Goal: Task Accomplishment & Management: Complete application form

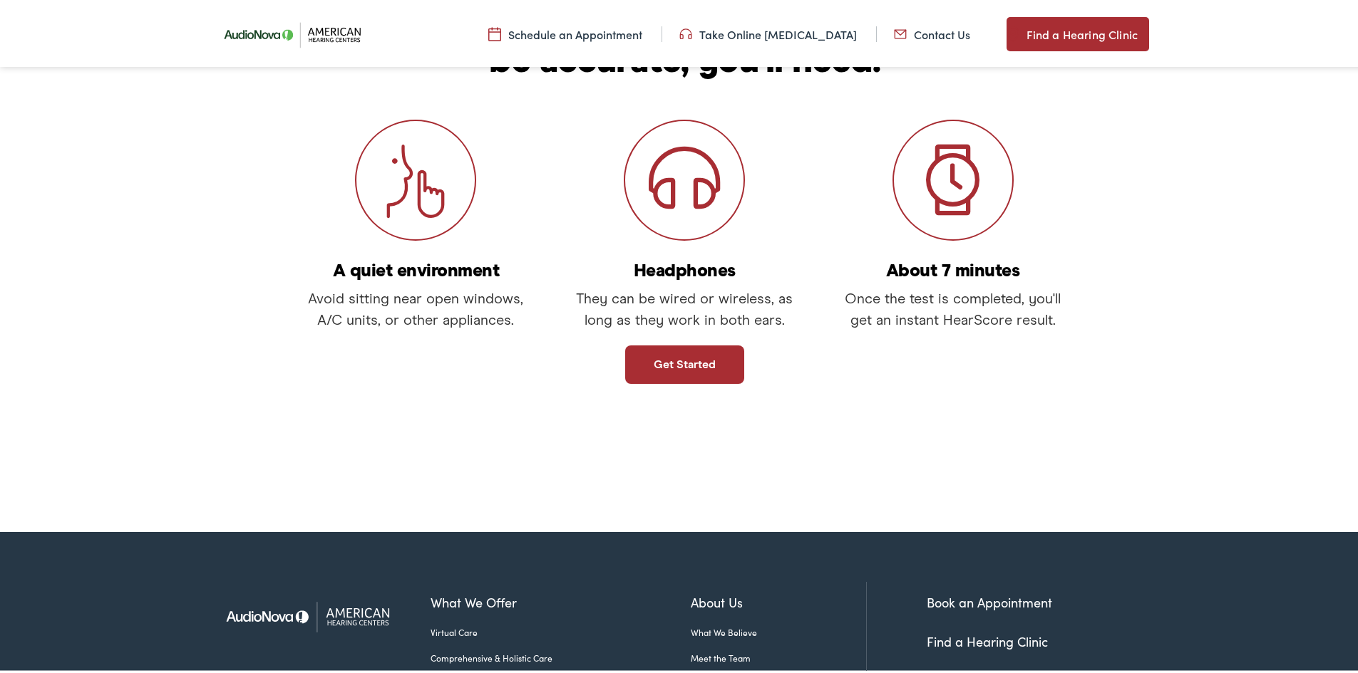
click at [669, 371] on link "Get started" at bounding box center [684, 362] width 119 height 38
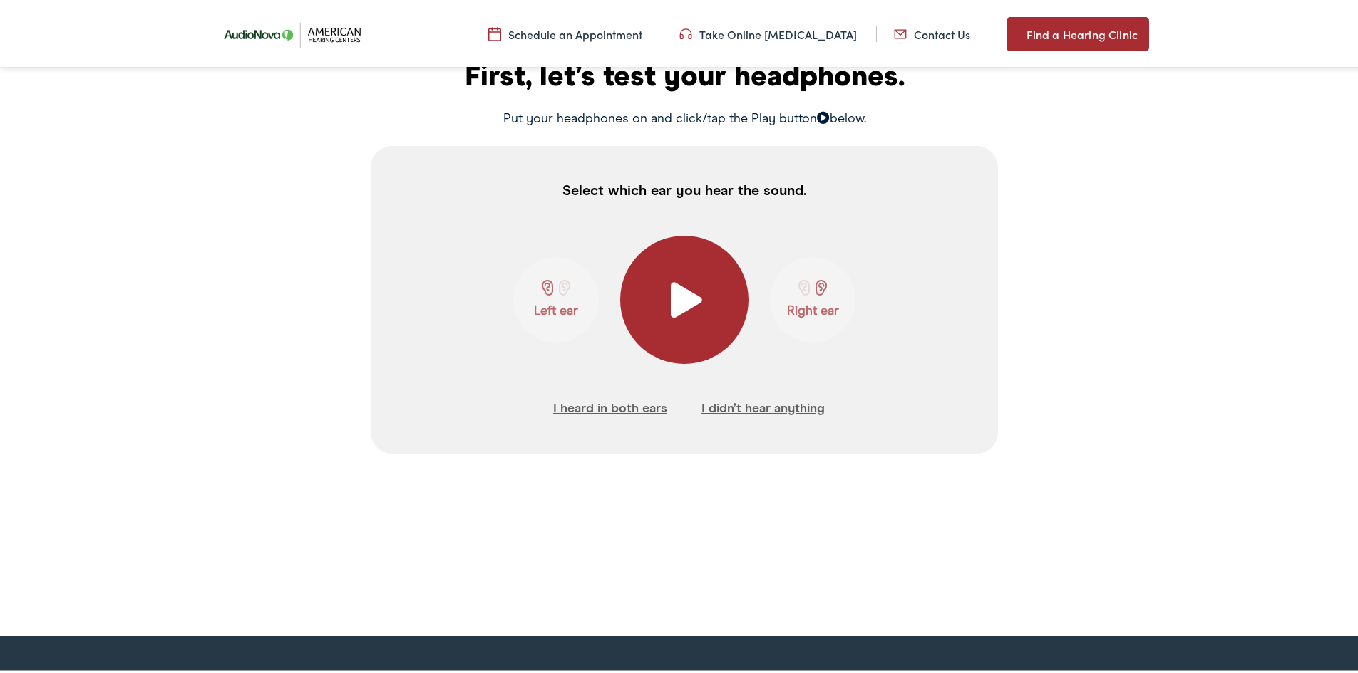
click at [667, 304] on span at bounding box center [684, 297] width 35 height 36
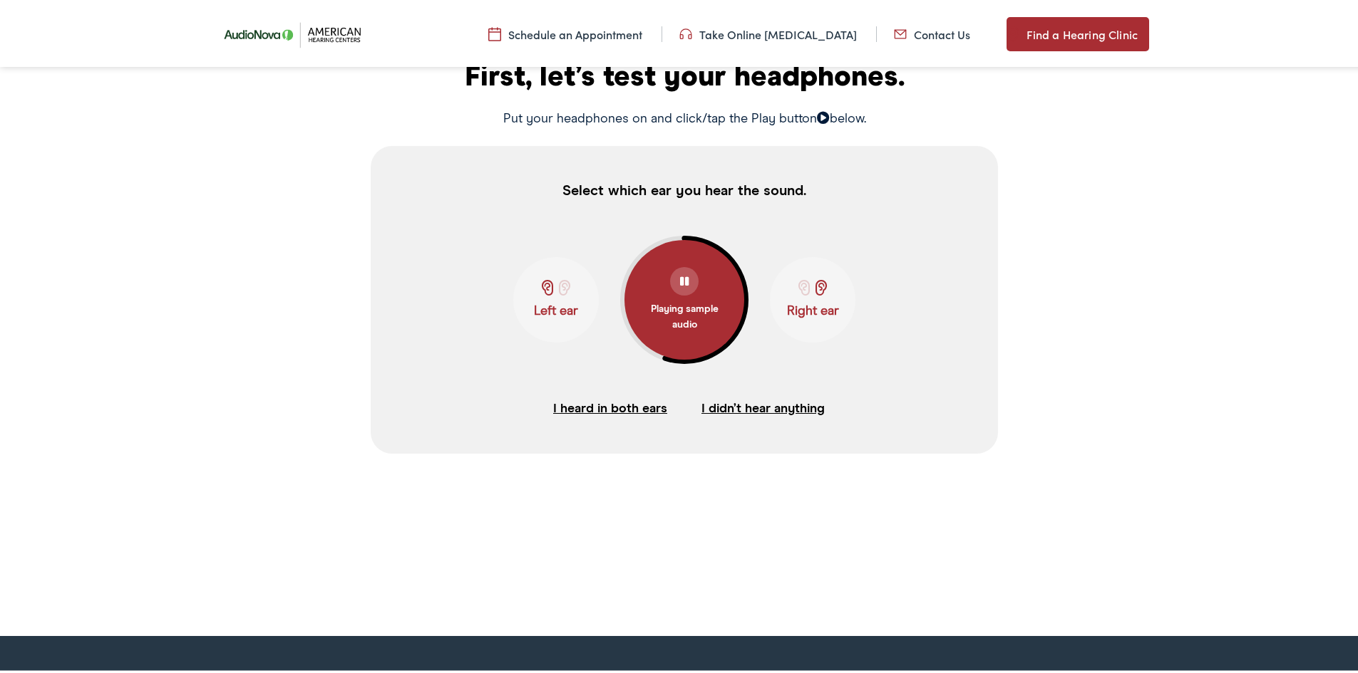
click at [631, 408] on button "I heard in both ears" at bounding box center [610, 406] width 114 height 21
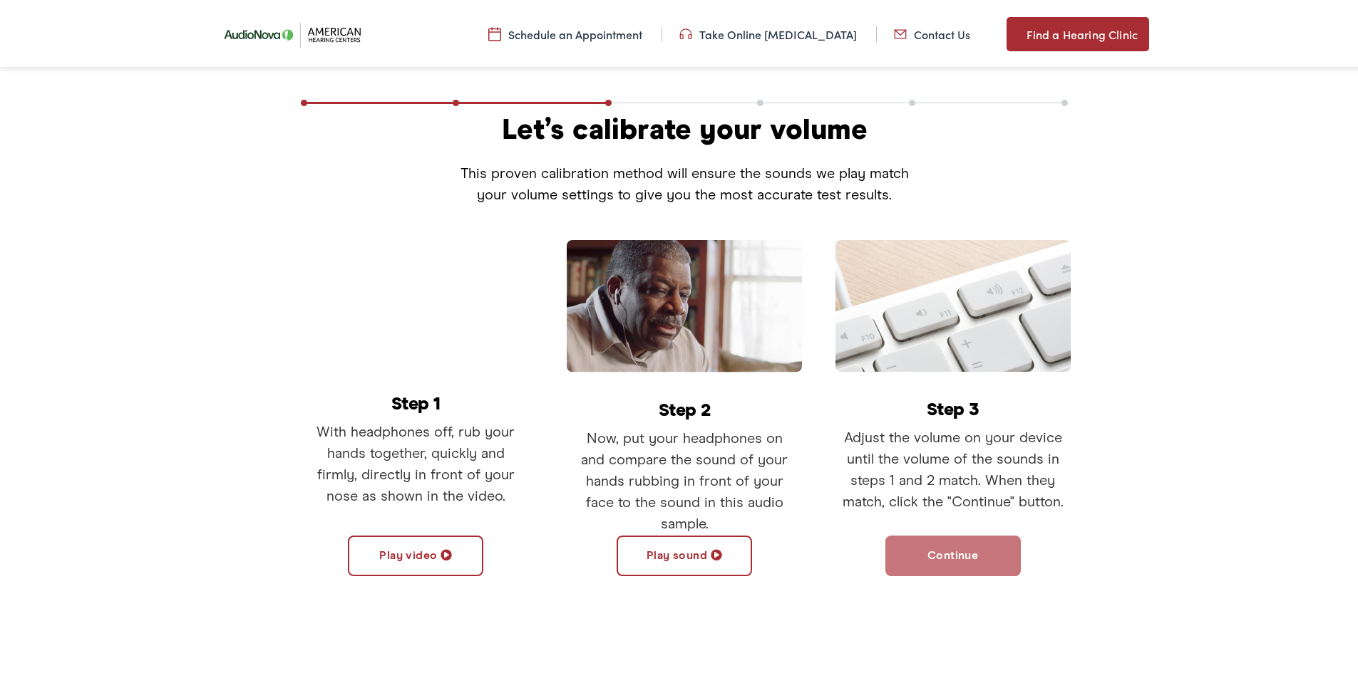
scroll to position [180, 0]
click at [689, 554] on button "Play sound" at bounding box center [683, 554] width 135 height 41
click at [953, 560] on button "Continue" at bounding box center [952, 554] width 135 height 41
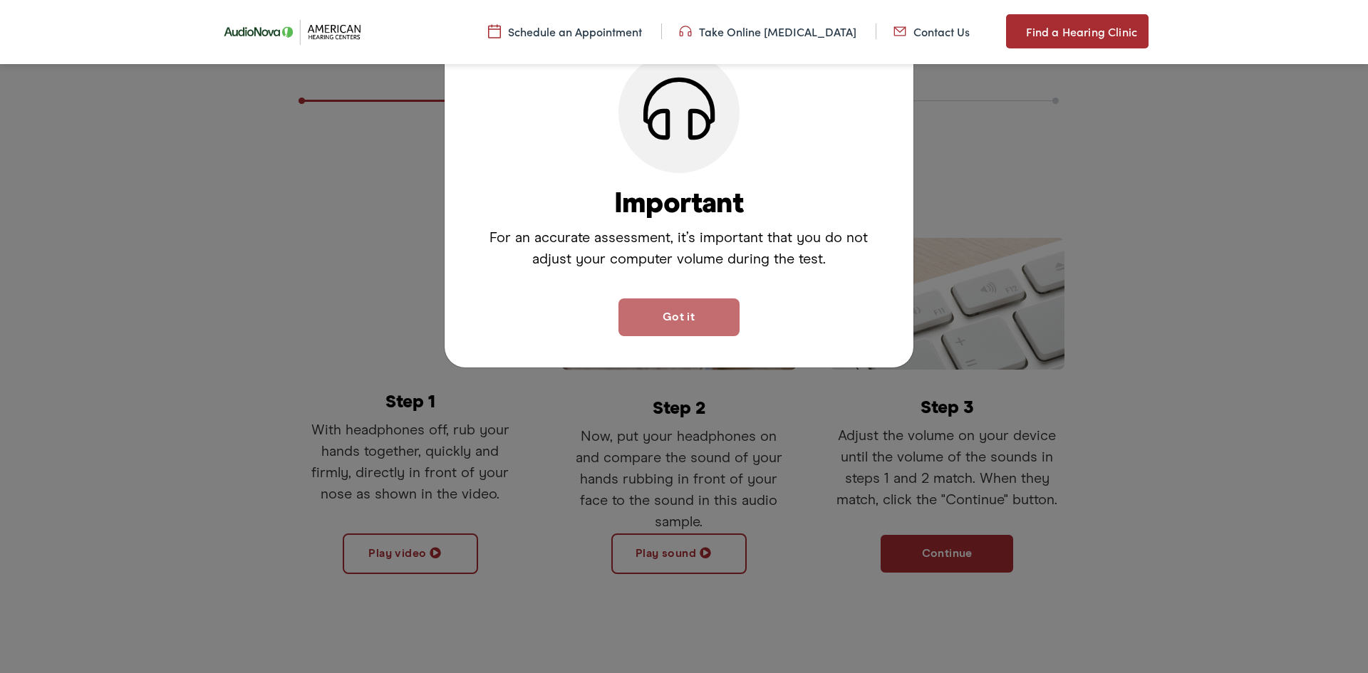
click at [699, 321] on button "Got it" at bounding box center [679, 318] width 121 height 38
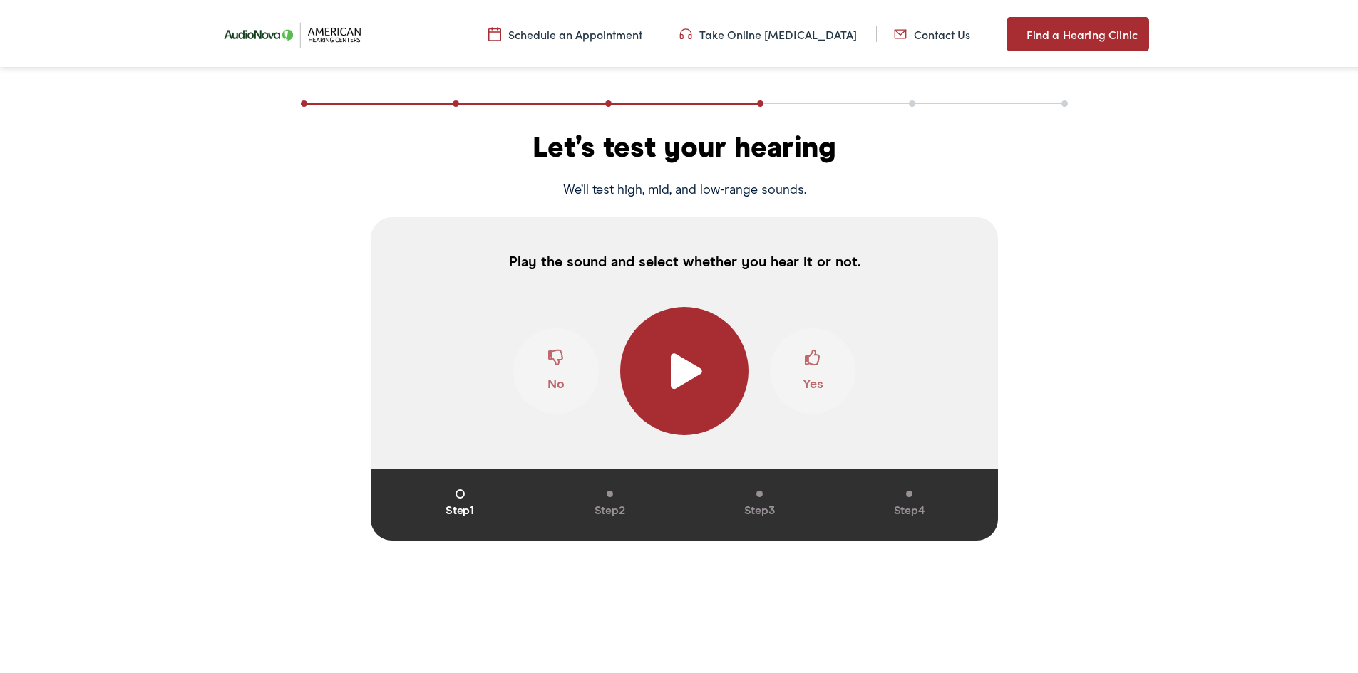
click at [677, 368] on span at bounding box center [684, 369] width 35 height 36
click at [805, 362] on span at bounding box center [813, 360] width 16 height 27
click at [807, 363] on span at bounding box center [813, 360] width 16 height 27
click at [806, 355] on span at bounding box center [813, 360] width 16 height 27
click at [548, 361] on span at bounding box center [556, 360] width 16 height 27
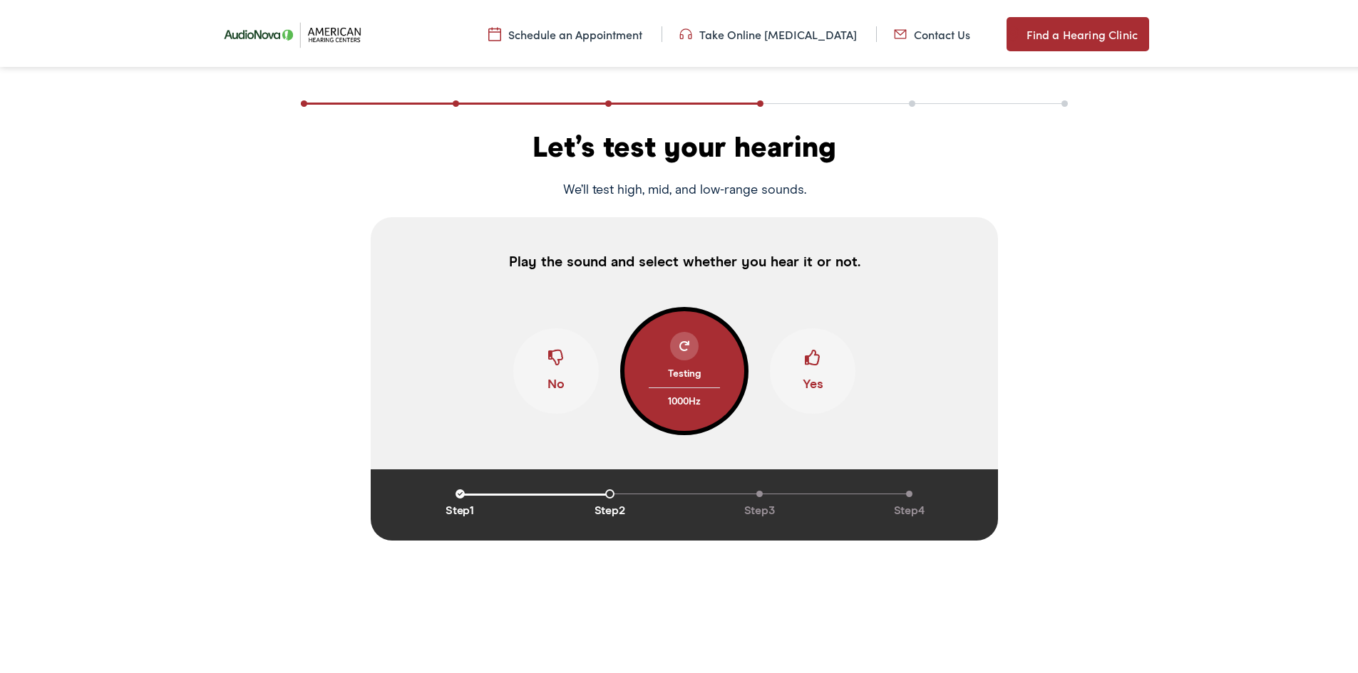
click at [805, 363] on span at bounding box center [813, 360] width 16 height 27
click at [556, 353] on span at bounding box center [556, 360] width 16 height 27
click at [805, 353] on span at bounding box center [813, 360] width 16 height 27
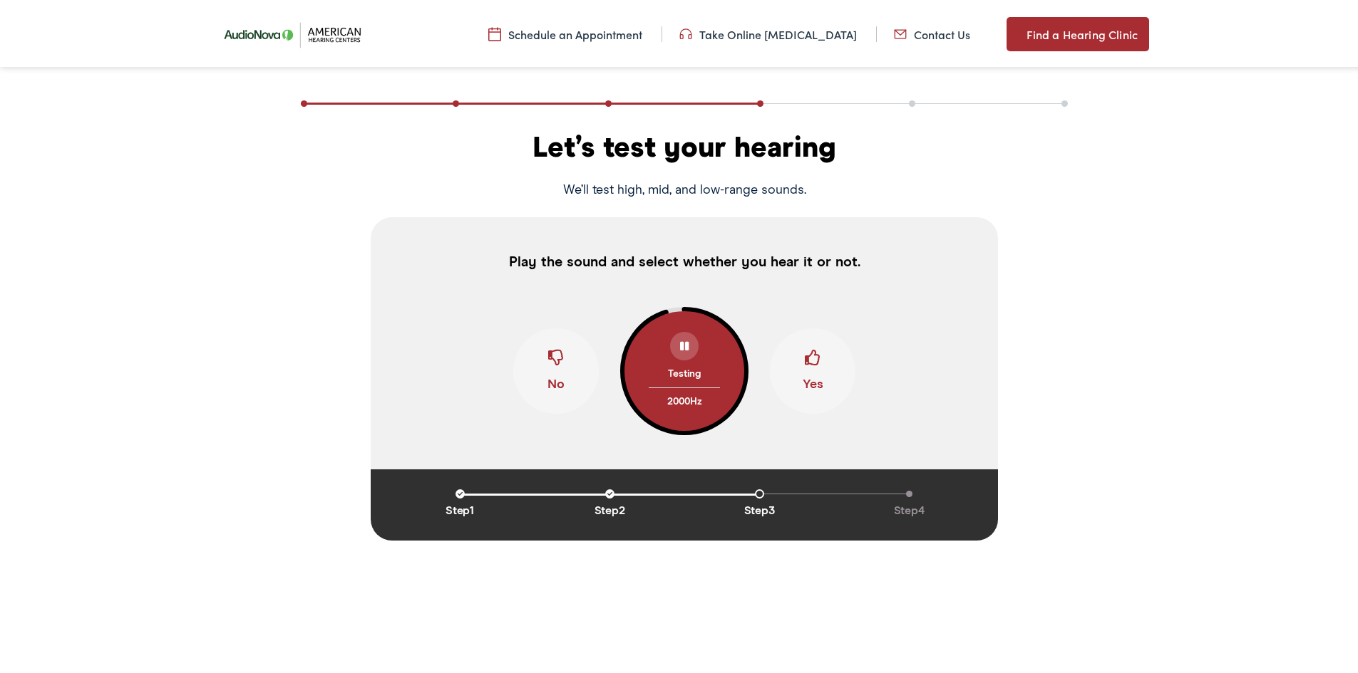
click at [805, 353] on span at bounding box center [813, 360] width 16 height 27
click at [805, 363] on span at bounding box center [813, 360] width 16 height 27
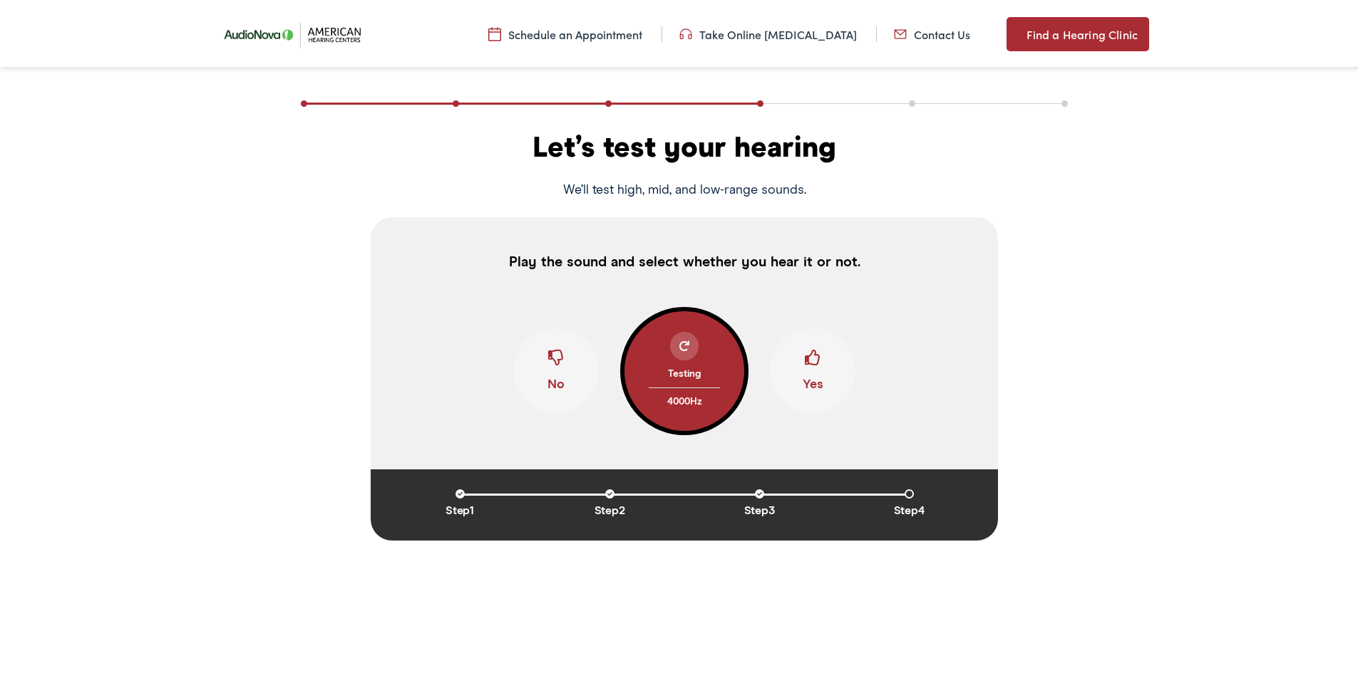
click at [805, 363] on span at bounding box center [813, 360] width 16 height 27
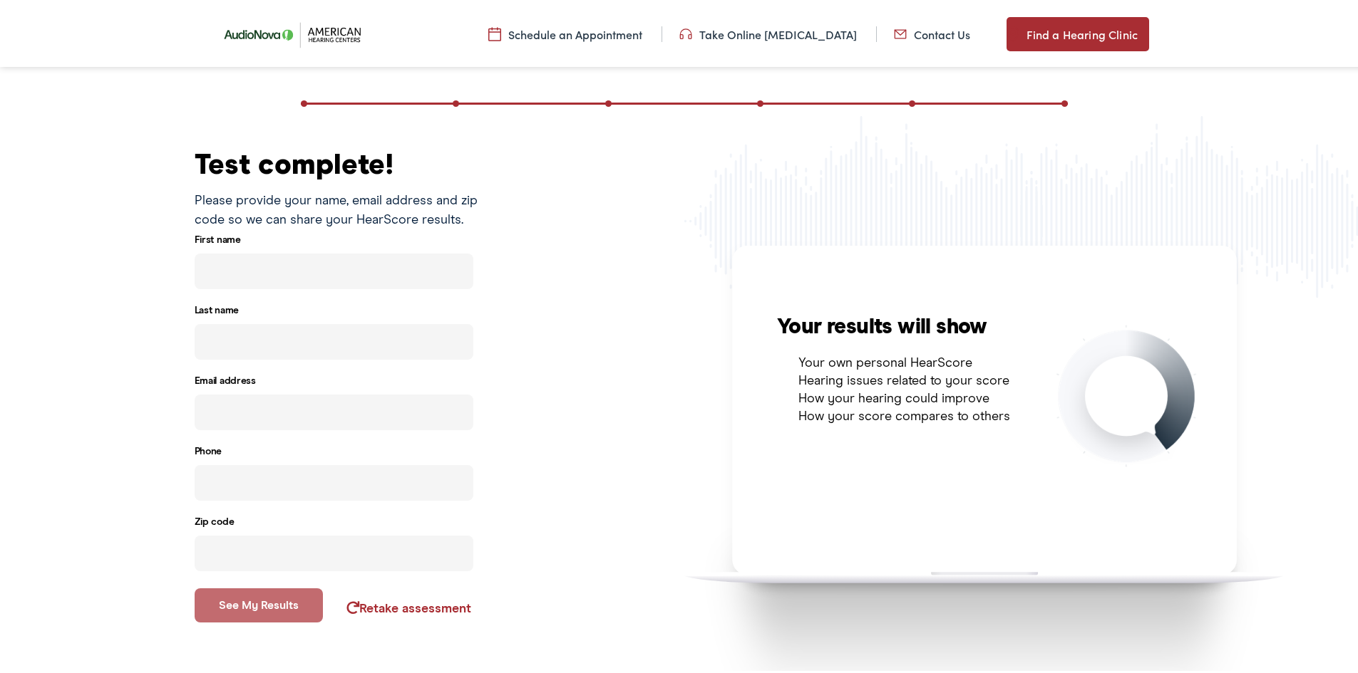
click at [301, 262] on input "text" at bounding box center [334, 269] width 279 height 36
type input "T"
click at [216, 340] on input "text" at bounding box center [334, 339] width 279 height 36
type input "G"
click at [222, 400] on input "email" at bounding box center [334, 410] width 279 height 36
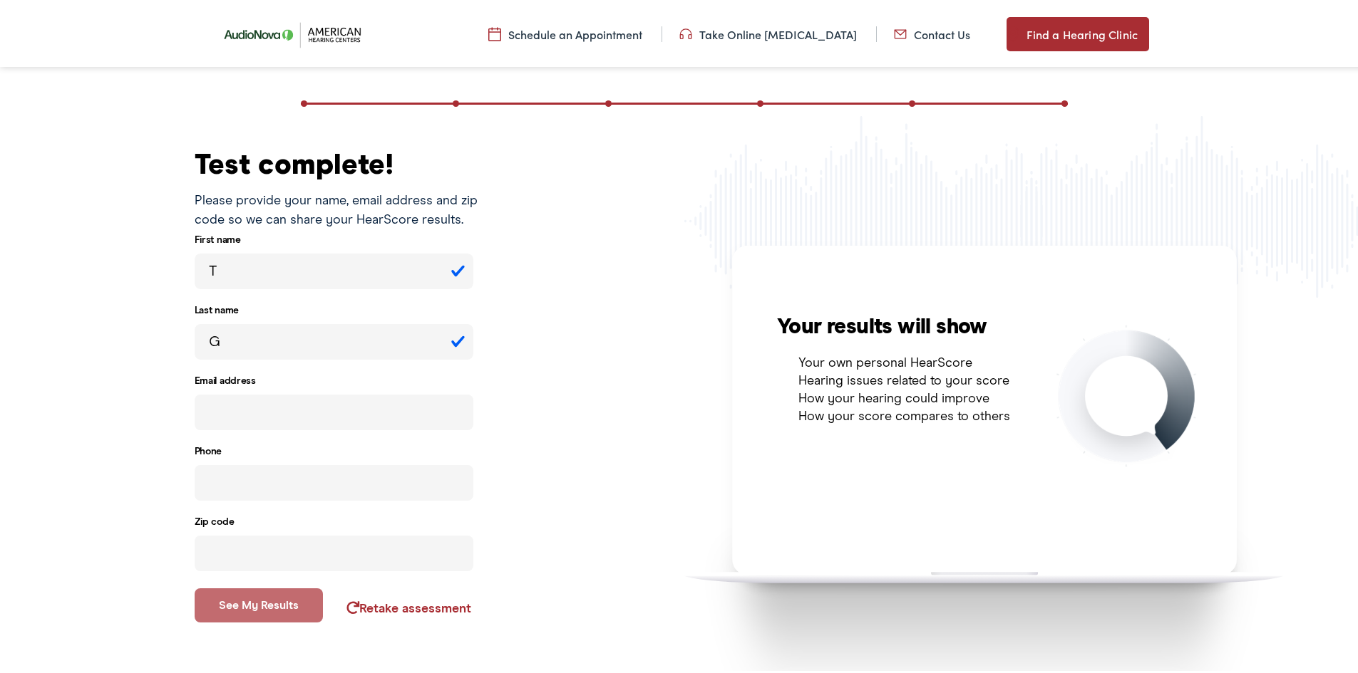
type input "tinagmiller13@gmail.com"
type input "(908) 268-5573"
type input "08801"
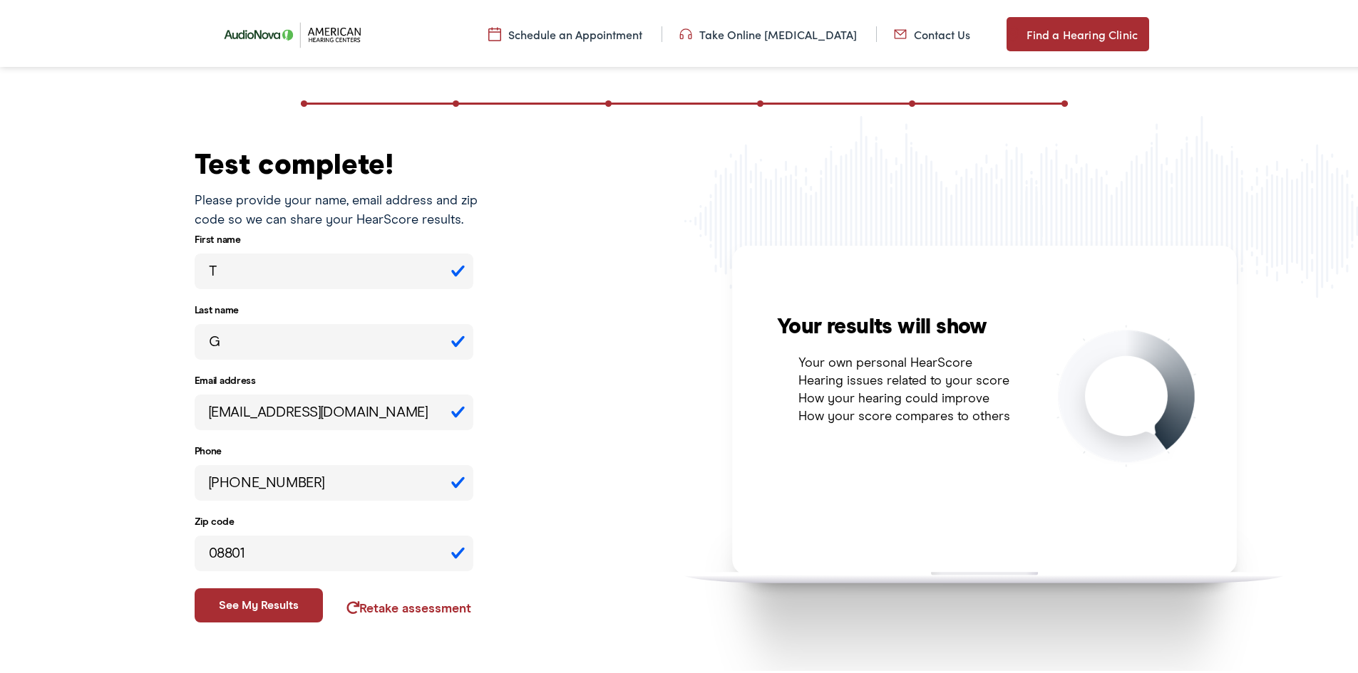
click at [318, 479] on input "(908) 268-5573" at bounding box center [334, 480] width 279 height 36
type input "9"
type input "(908) 824-9118"
click at [424, 608] on link "Retake assessment" at bounding box center [408, 606] width 125 height 13
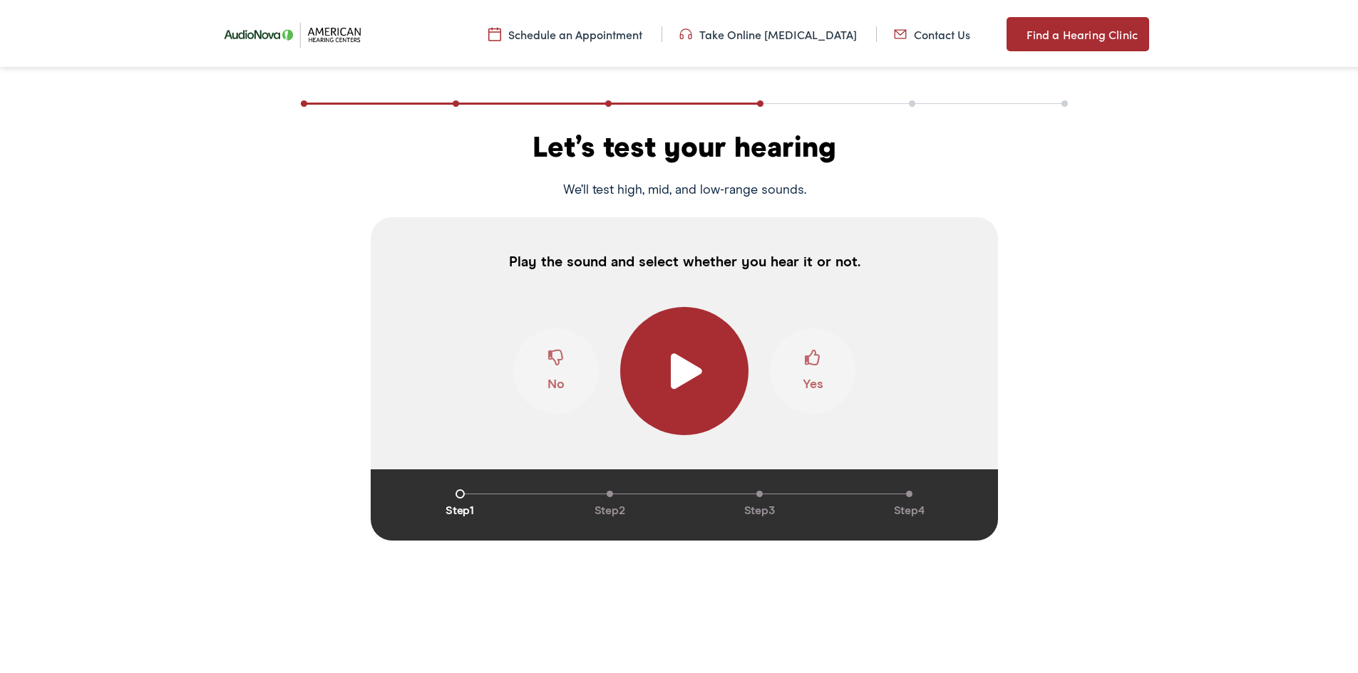
click at [671, 364] on span at bounding box center [684, 369] width 35 height 36
click at [805, 363] on span at bounding box center [813, 360] width 16 height 27
click at [557, 351] on span at bounding box center [556, 360] width 16 height 27
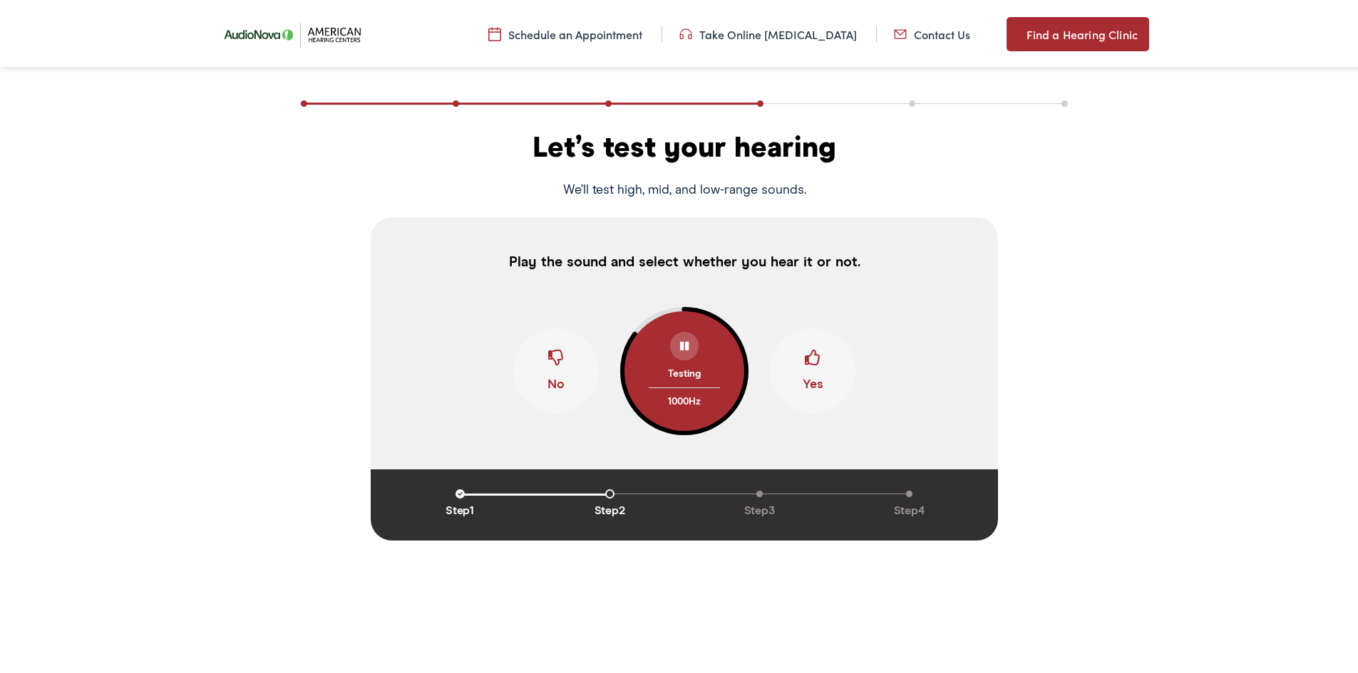
click at [809, 359] on span at bounding box center [813, 360] width 16 height 27
click at [549, 347] on span at bounding box center [556, 360] width 16 height 27
click at [805, 353] on span at bounding box center [813, 360] width 16 height 27
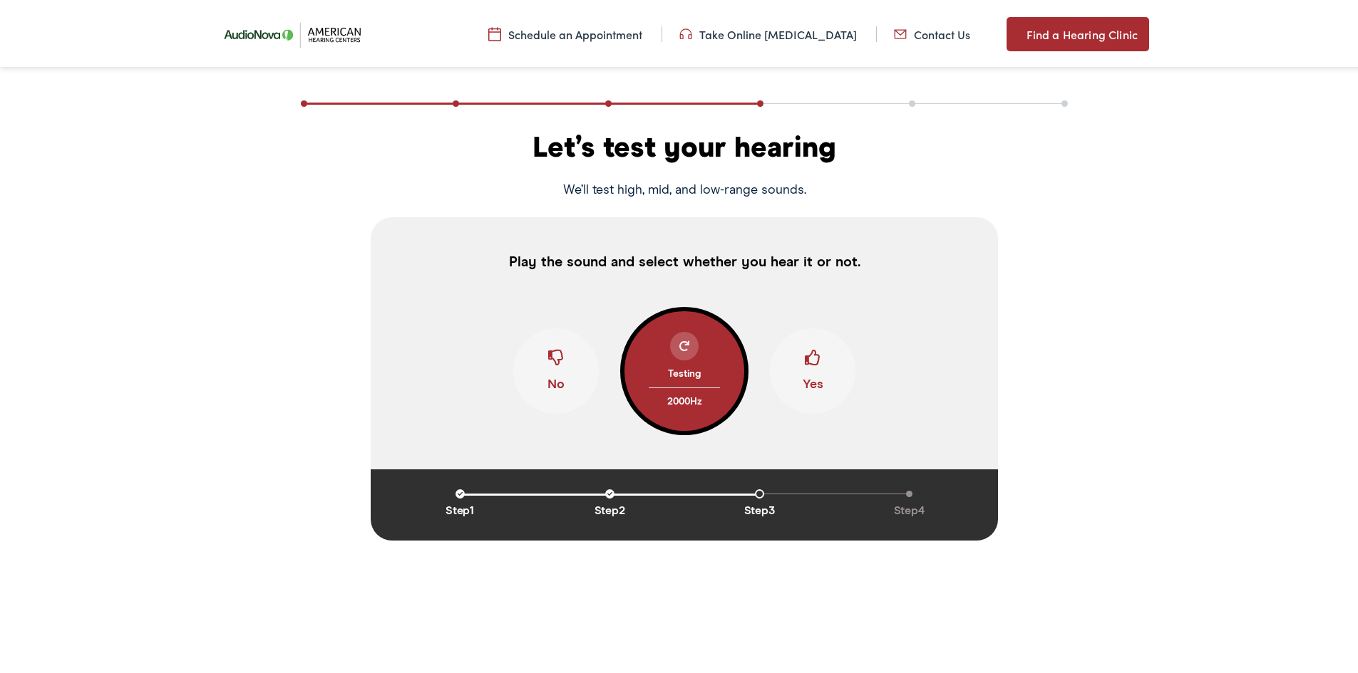
click at [805, 353] on span at bounding box center [813, 360] width 16 height 27
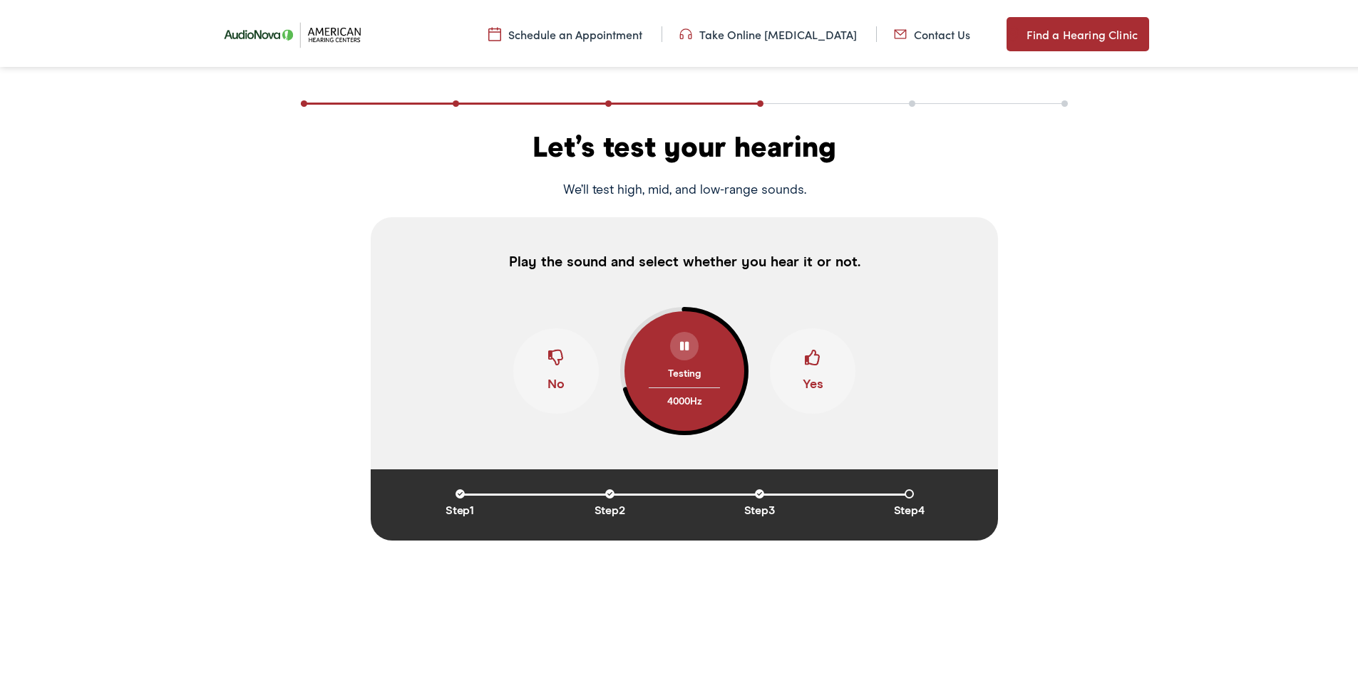
click at [805, 353] on span at bounding box center [813, 360] width 16 height 27
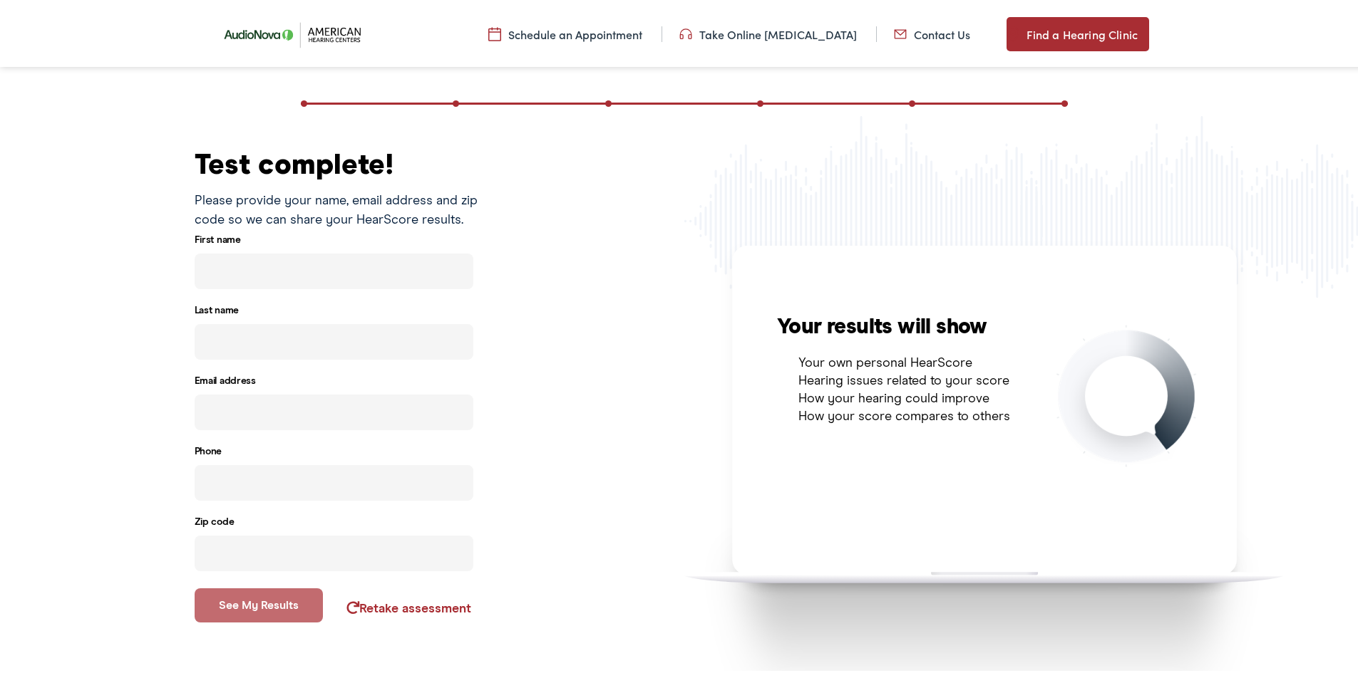
click at [305, 267] on input "text" at bounding box center [334, 269] width 279 height 36
type input "Tina"
type input "Guerra"
type input "tinagmiller13@gmail.com"
type input "(908) 268-5573"
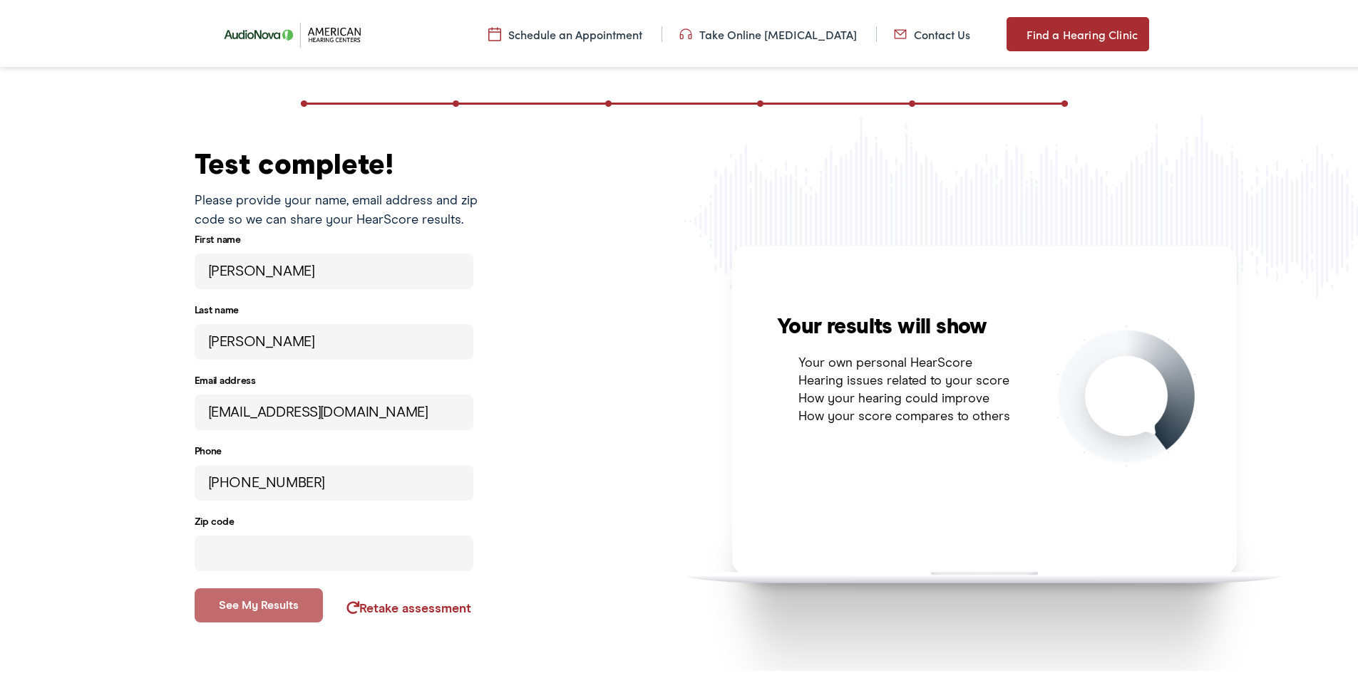
type input "08801"
click at [266, 600] on button "See my results" at bounding box center [259, 603] width 129 height 34
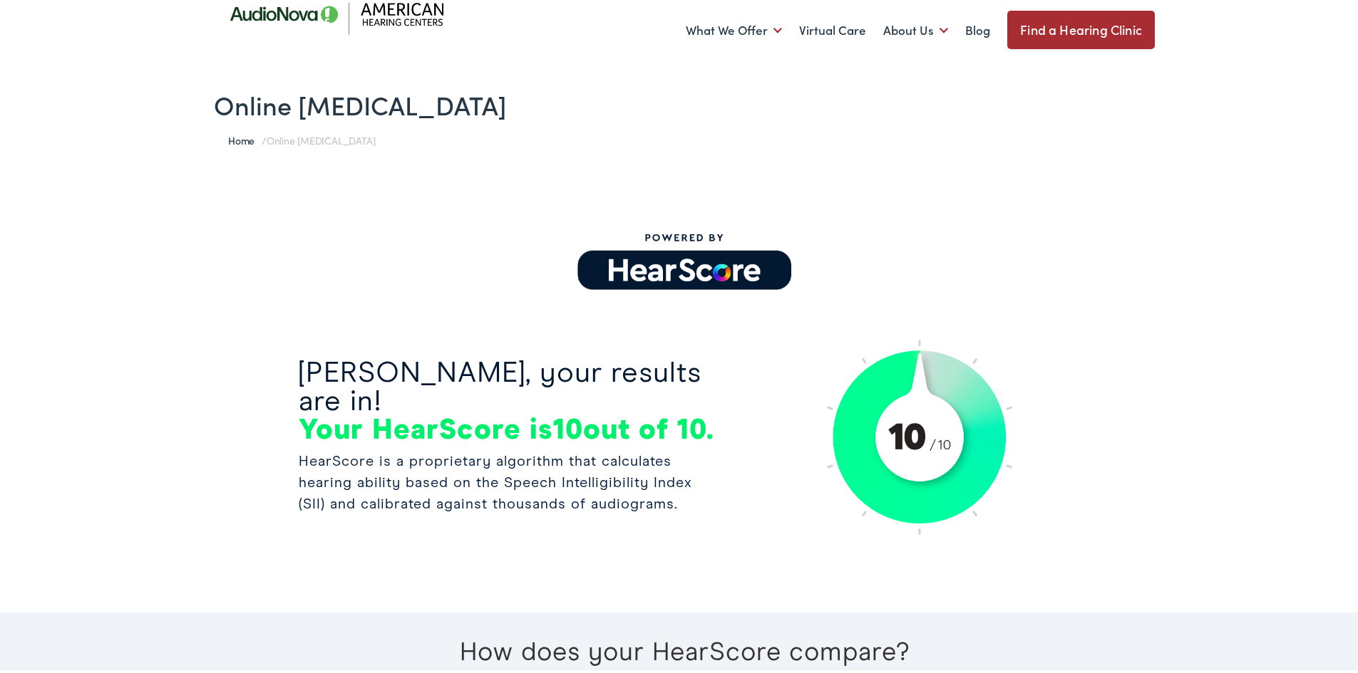
scroll to position [0, 0]
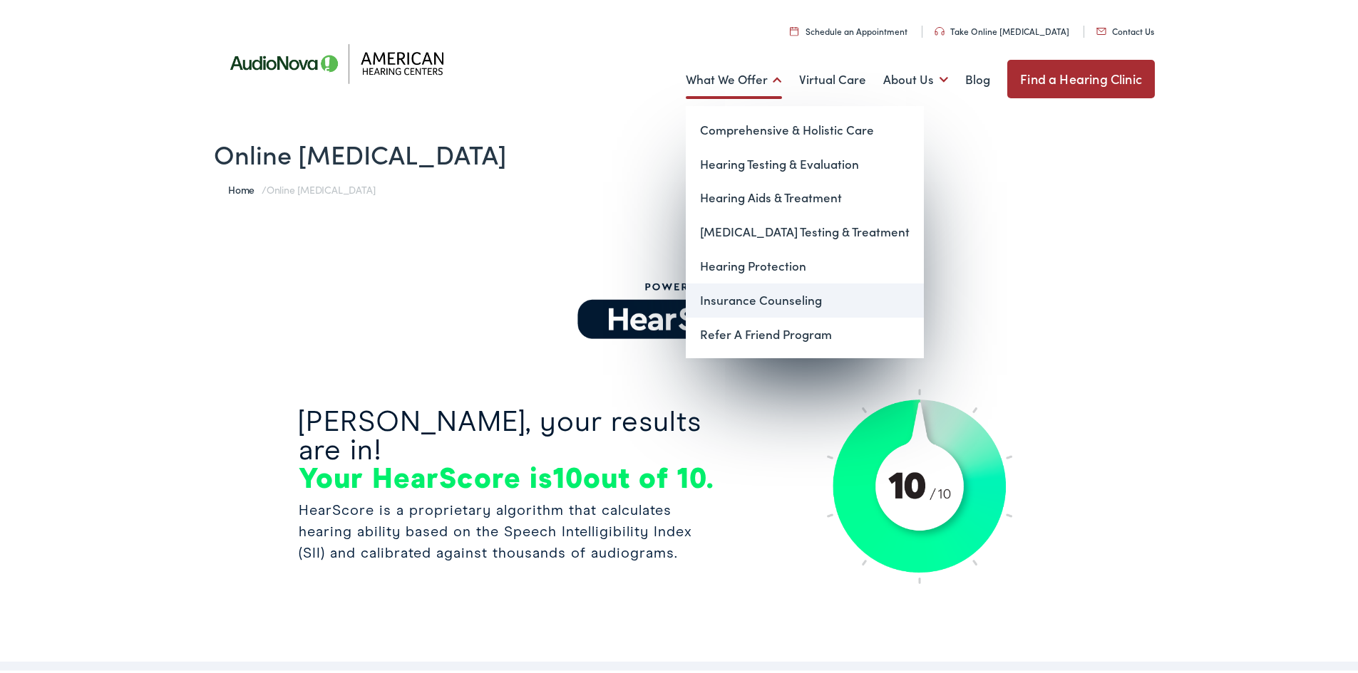
click at [738, 291] on link "Insurance Counseling" at bounding box center [805, 298] width 238 height 34
